Goal: Transaction & Acquisition: Purchase product/service

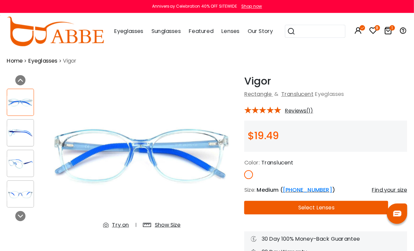
scroll to position [3, 0]
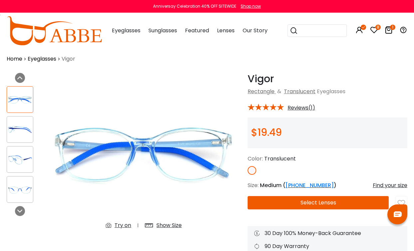
click at [255, 169] on img at bounding box center [252, 170] width 9 height 9
click at [303, 107] on span "Reviews(1)" at bounding box center [301, 108] width 28 height 6
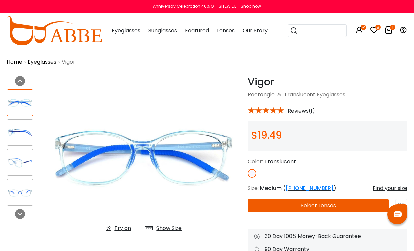
click at [307, 108] on span "Reviews(1)" at bounding box center [301, 111] width 28 height 6
click at [316, 113] on div "* Reviews(1)" at bounding box center [328, 109] width 160 height 9
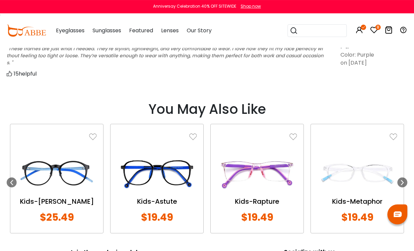
scroll to position [559, 0]
click at [370, 175] on img at bounding box center [357, 173] width 80 height 40
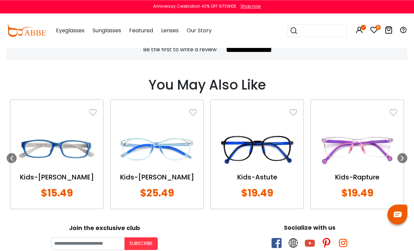
scroll to position [484, 0]
click at [403, 159] on icon at bounding box center [402, 157] width 5 height 5
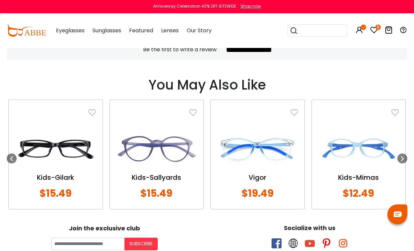
click at [402, 157] on icon at bounding box center [402, 158] width 5 height 5
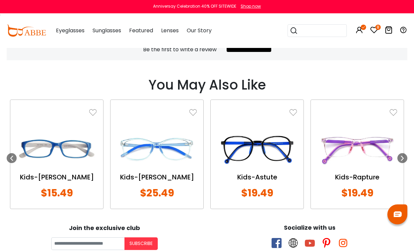
click at [368, 164] on img at bounding box center [357, 149] width 80 height 40
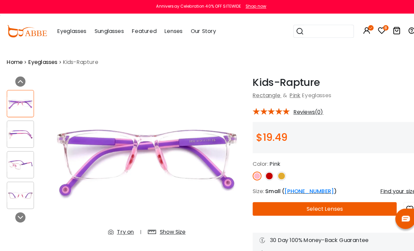
scroll to position [2, 0]
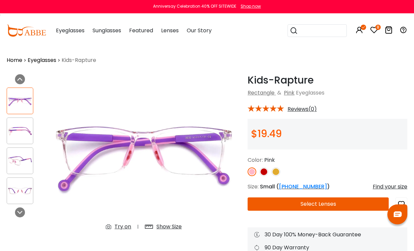
click at [277, 175] on img at bounding box center [276, 171] width 9 height 9
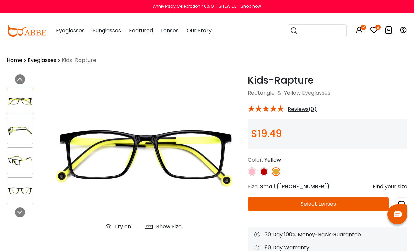
click at [264, 173] on img at bounding box center [264, 171] width 9 height 9
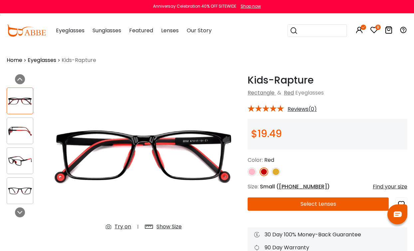
click at [255, 174] on img at bounding box center [252, 171] width 9 height 9
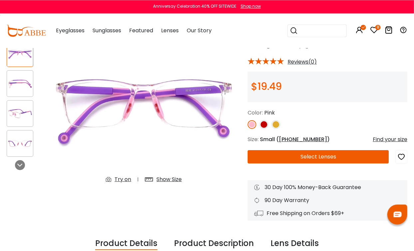
scroll to position [48, 0]
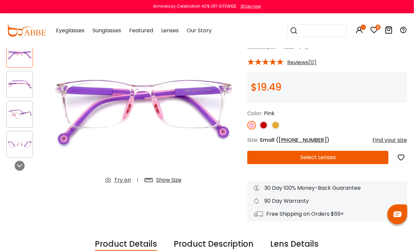
click at [22, 148] on img at bounding box center [20, 144] width 26 height 13
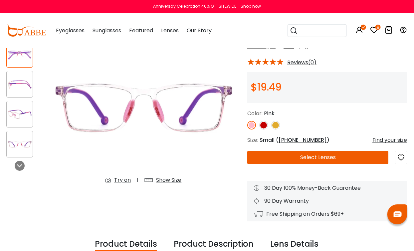
scroll to position [49, 1]
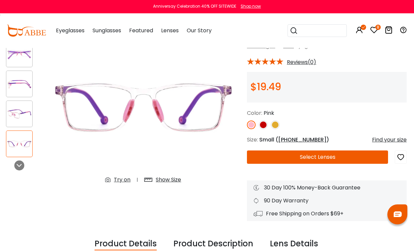
click at [18, 88] on img at bounding box center [19, 84] width 26 height 13
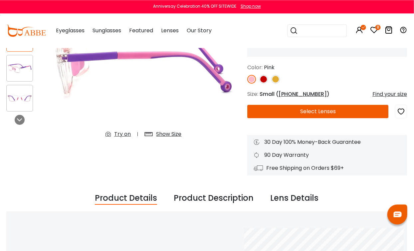
scroll to position [94, 0]
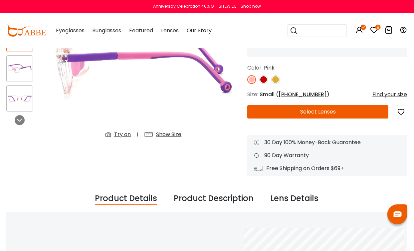
click at [398, 109] on icon "button" at bounding box center [401, 112] width 8 height 12
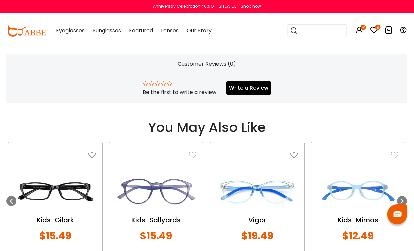
scroll to position [442, 0]
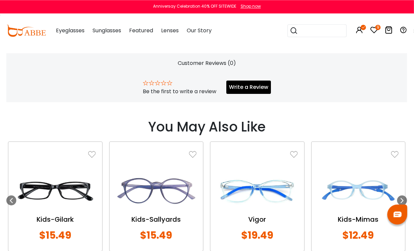
click at [242, 206] on img at bounding box center [257, 191] width 81 height 40
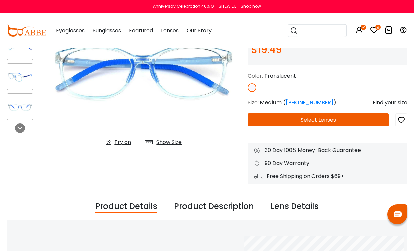
scroll to position [88, 0]
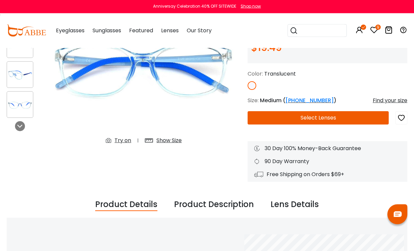
click at [402, 118] on icon "button" at bounding box center [401, 118] width 8 height 12
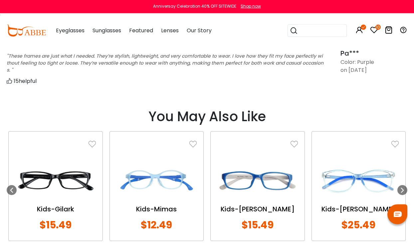
scroll to position [552, 0]
click at [92, 140] on img at bounding box center [92, 143] width 7 height 7
click at [91, 145] on img at bounding box center [92, 143] width 7 height 7
click at [95, 143] on img at bounding box center [92, 143] width 7 height 7
click at [89, 145] on img at bounding box center [92, 143] width 7 height 7
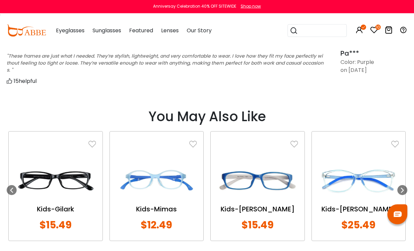
click at [54, 200] on img at bounding box center [55, 180] width 81 height 40
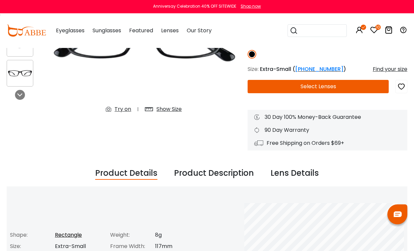
scroll to position [112, 0]
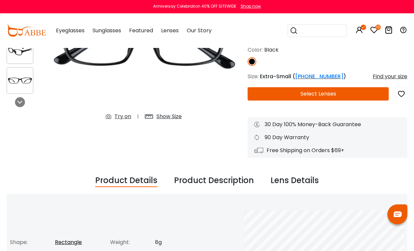
click at [402, 96] on icon "button" at bounding box center [401, 94] width 8 height 12
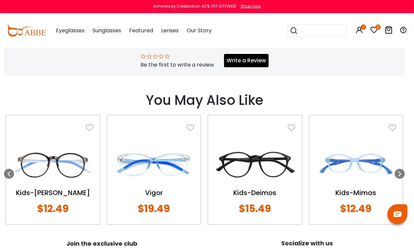
scroll to position [469, 3]
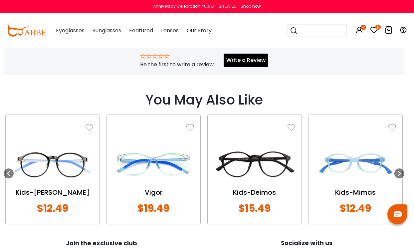
click at [399, 173] on icon at bounding box center [399, 173] width 5 height 5
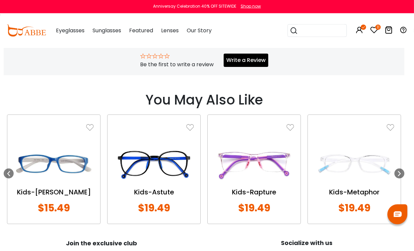
scroll to position [469, 3]
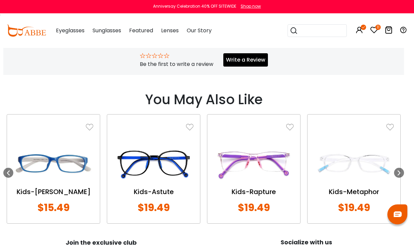
click at [346, 189] on div "Kids-Metaphor" at bounding box center [354, 192] width 80 height 10
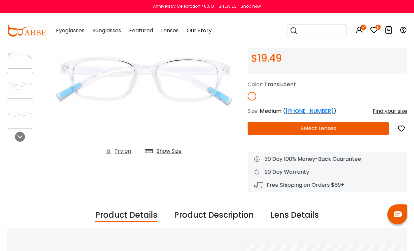
scroll to position [77, 0]
click at [404, 125] on icon "button" at bounding box center [401, 129] width 8 height 12
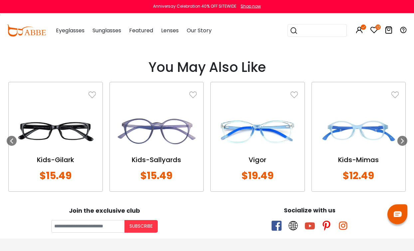
scroll to position [502, 0]
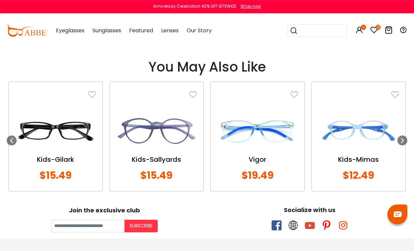
click at [403, 138] on icon at bounding box center [402, 140] width 5 height 5
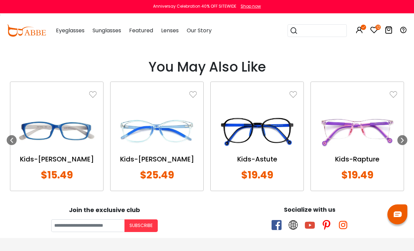
click at [144, 140] on img at bounding box center [157, 131] width 80 height 40
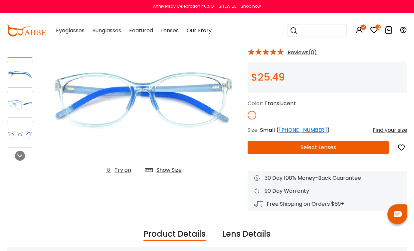
scroll to position [61, 0]
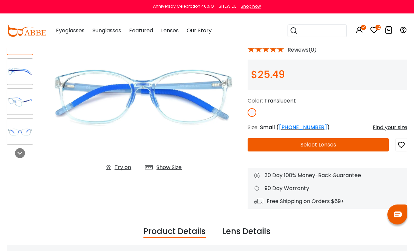
click at [403, 145] on icon "button" at bounding box center [401, 145] width 8 height 12
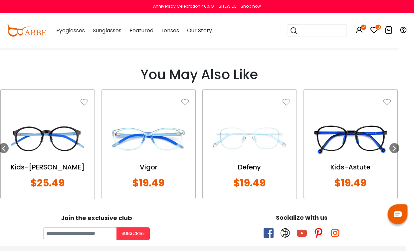
scroll to position [495, 8]
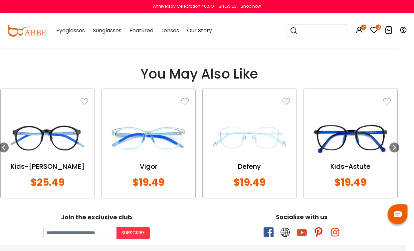
click at [394, 147] on icon at bounding box center [394, 147] width 5 height 5
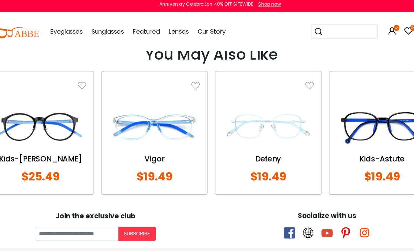
scroll to position [506, 8]
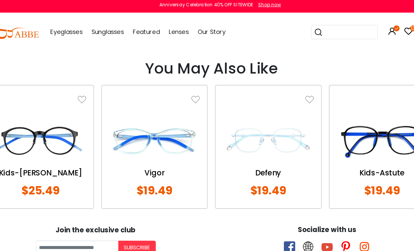
click at [169, 141] on img at bounding box center [148, 127] width 81 height 40
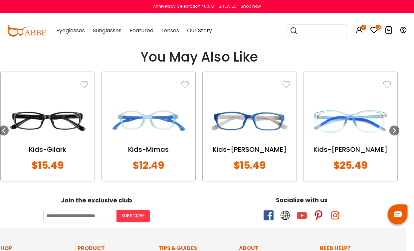
scroll to position [612, 8]
click at [395, 132] on icon at bounding box center [394, 129] width 5 height 5
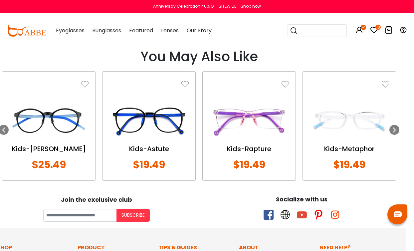
click at [393, 129] on icon at bounding box center [394, 129] width 5 height 5
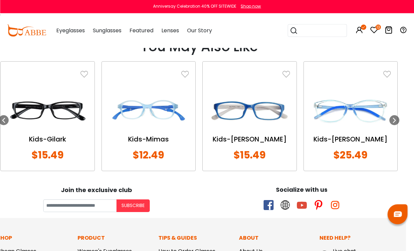
scroll to position [622, 8]
click at [343, 137] on div "Kids-[PERSON_NAME]" at bounding box center [350, 139] width 81 height 10
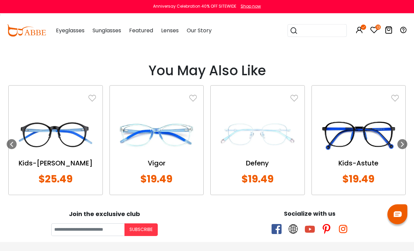
scroll to position [498, 0]
click at [402, 144] on icon at bounding box center [402, 143] width 5 height 5
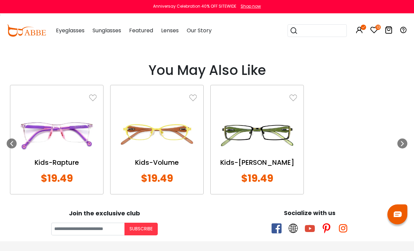
click at [402, 144] on icon at bounding box center [402, 143] width 5 height 5
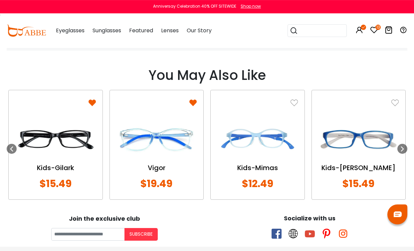
scroll to position [499, 0]
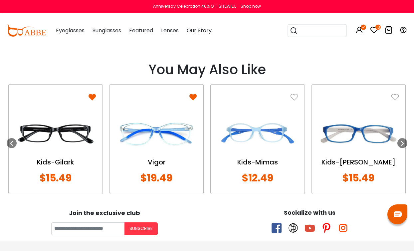
click at [401, 142] on icon at bounding box center [402, 142] width 5 height 5
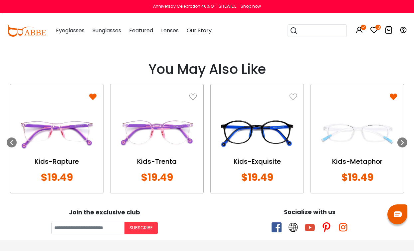
click at [401, 142] on icon at bounding box center [402, 142] width 5 height 5
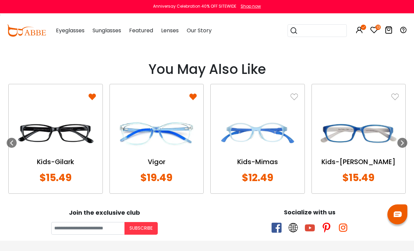
click at [403, 141] on icon at bounding box center [402, 142] width 5 height 5
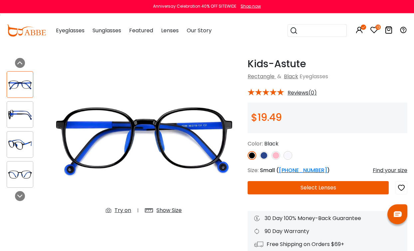
scroll to position [0, 0]
